Goal: Task Accomplishment & Management: Use online tool/utility

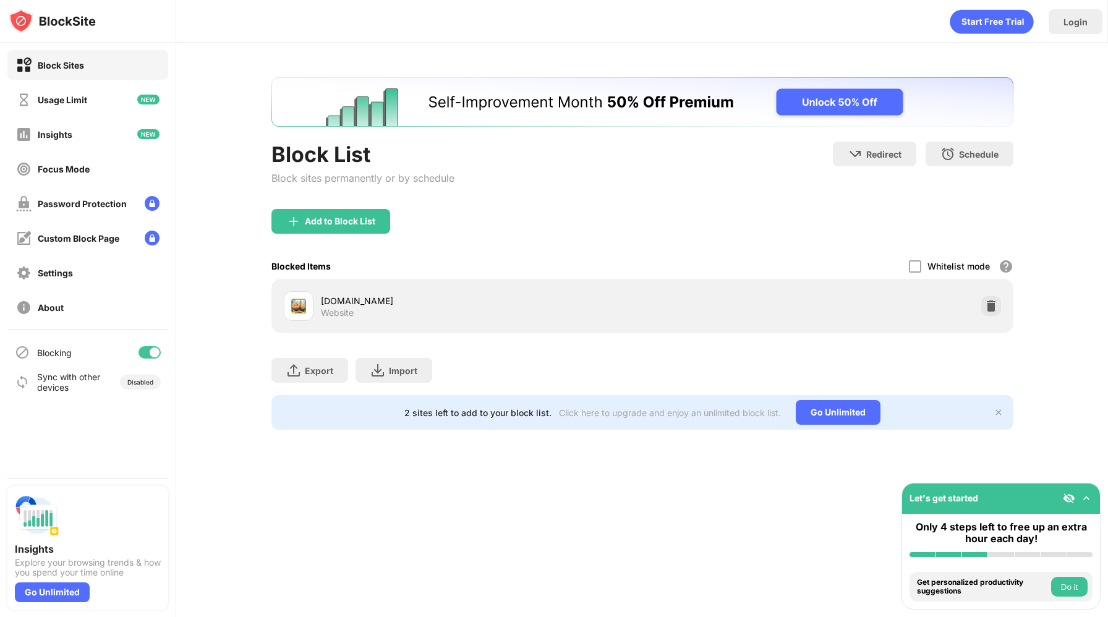
click at [989, 244] on div "Add to Block List" at bounding box center [642, 231] width 742 height 45
click at [986, 306] on img at bounding box center [991, 306] width 12 height 12
